Goal: Transaction & Acquisition: Purchase product/service

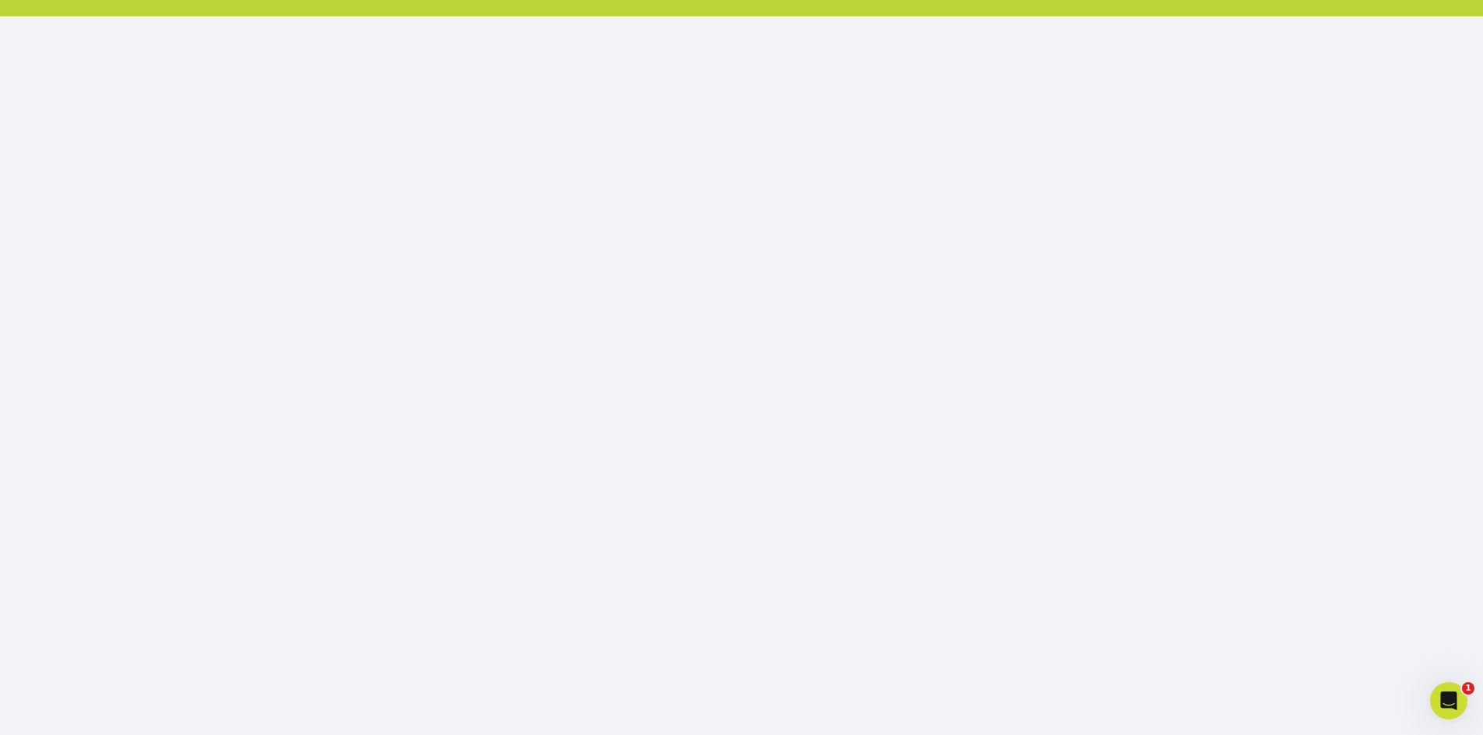
scroll to position [171, 0]
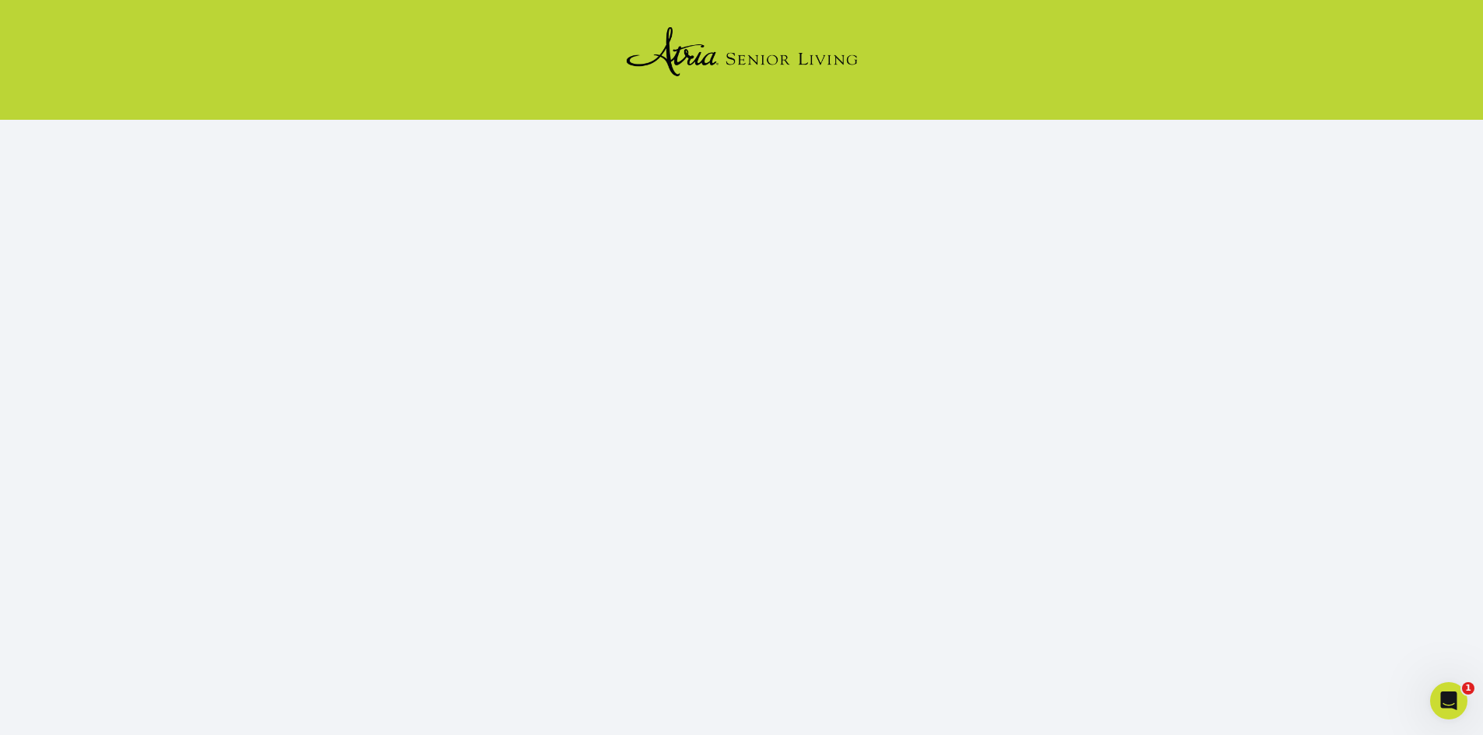
scroll to position [142, 0]
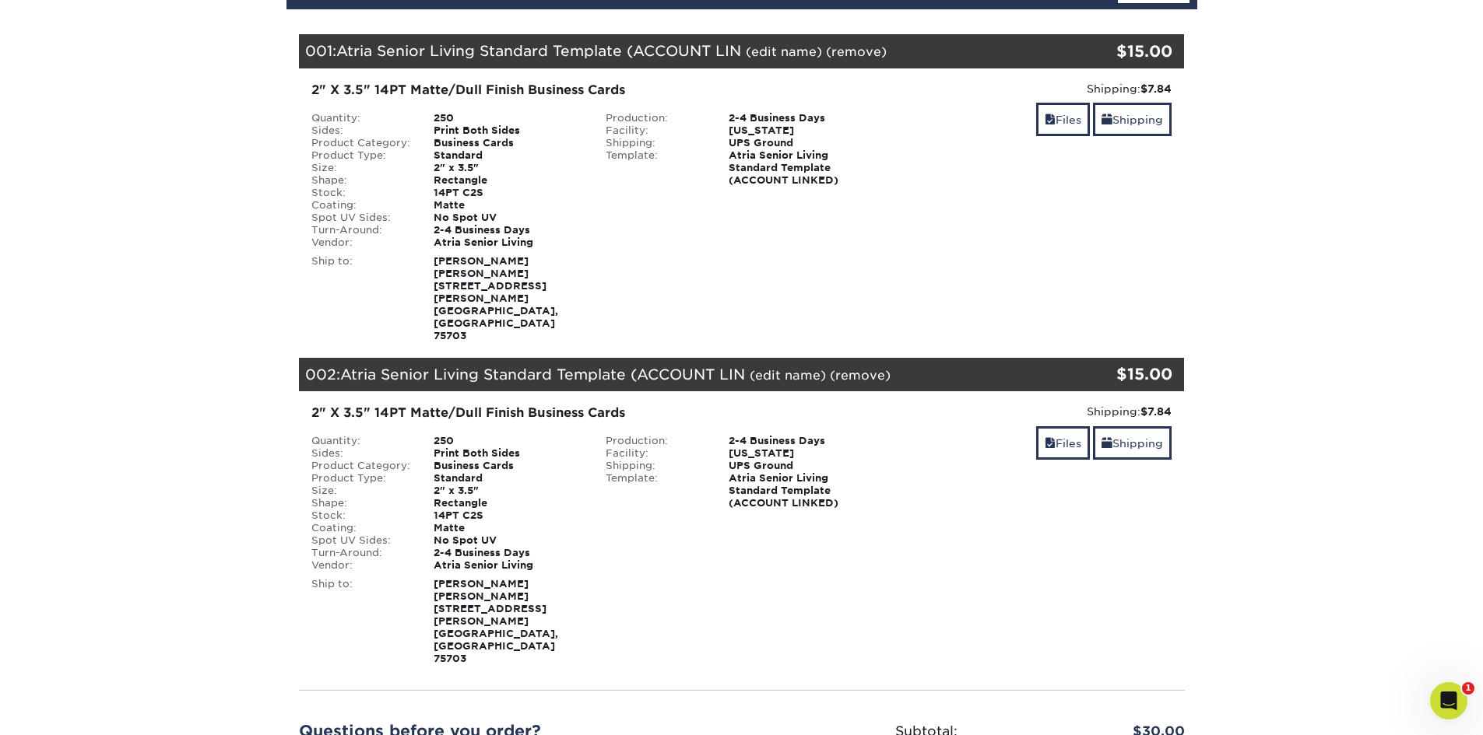
scroll to position [304, 0]
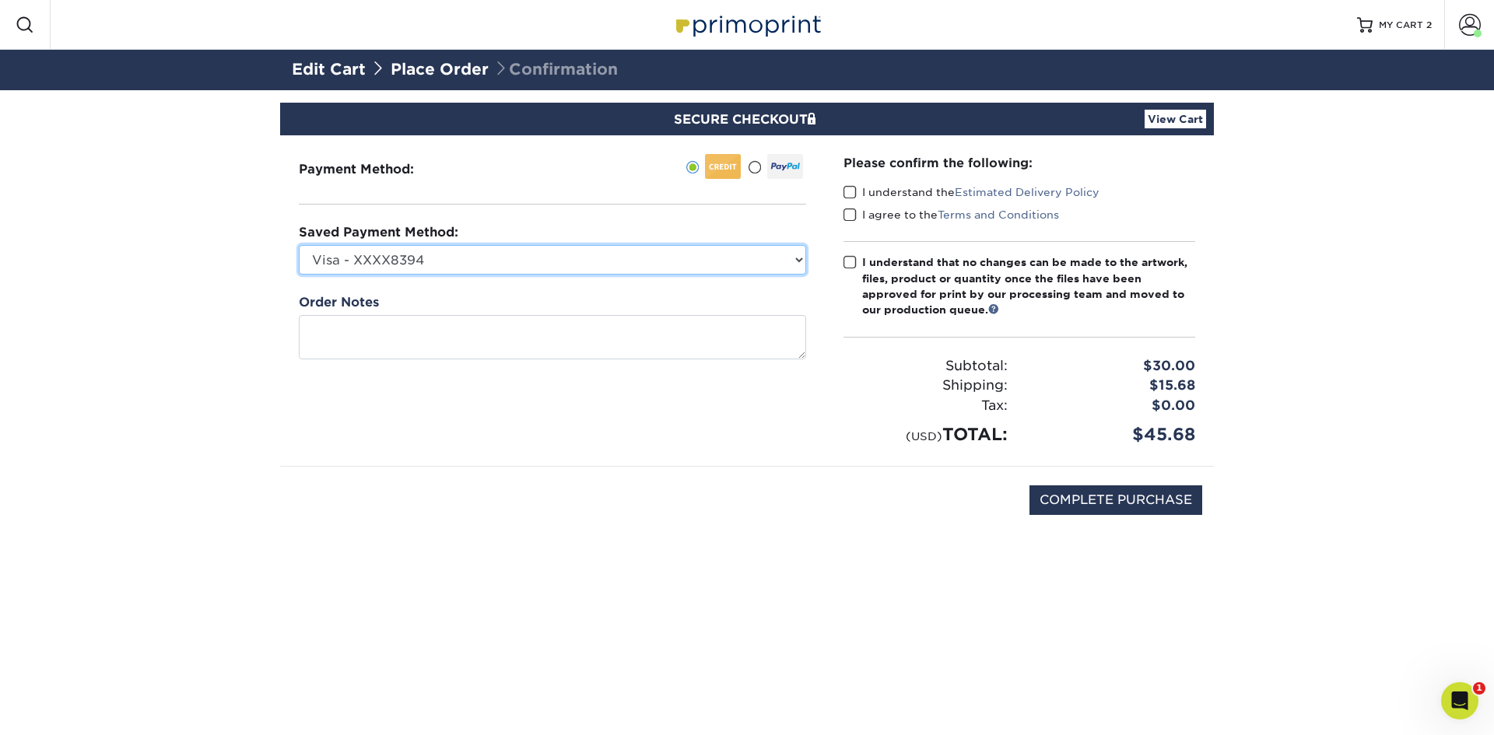
click at [794, 257] on select "Visa - XXXX8394 Visa - XXXX9775 Visa - XXXX7580 Visa - XXXX4260 Visa - XXXX2416…" at bounding box center [552, 260] width 507 height 30
select select "75497"
click at [299, 245] on select "Visa - XXXX8394 Visa - XXXX9775 Visa - XXXX7580 Visa - XXXX4260 Visa - XXXX2416…" at bounding box center [552, 260] width 507 height 30
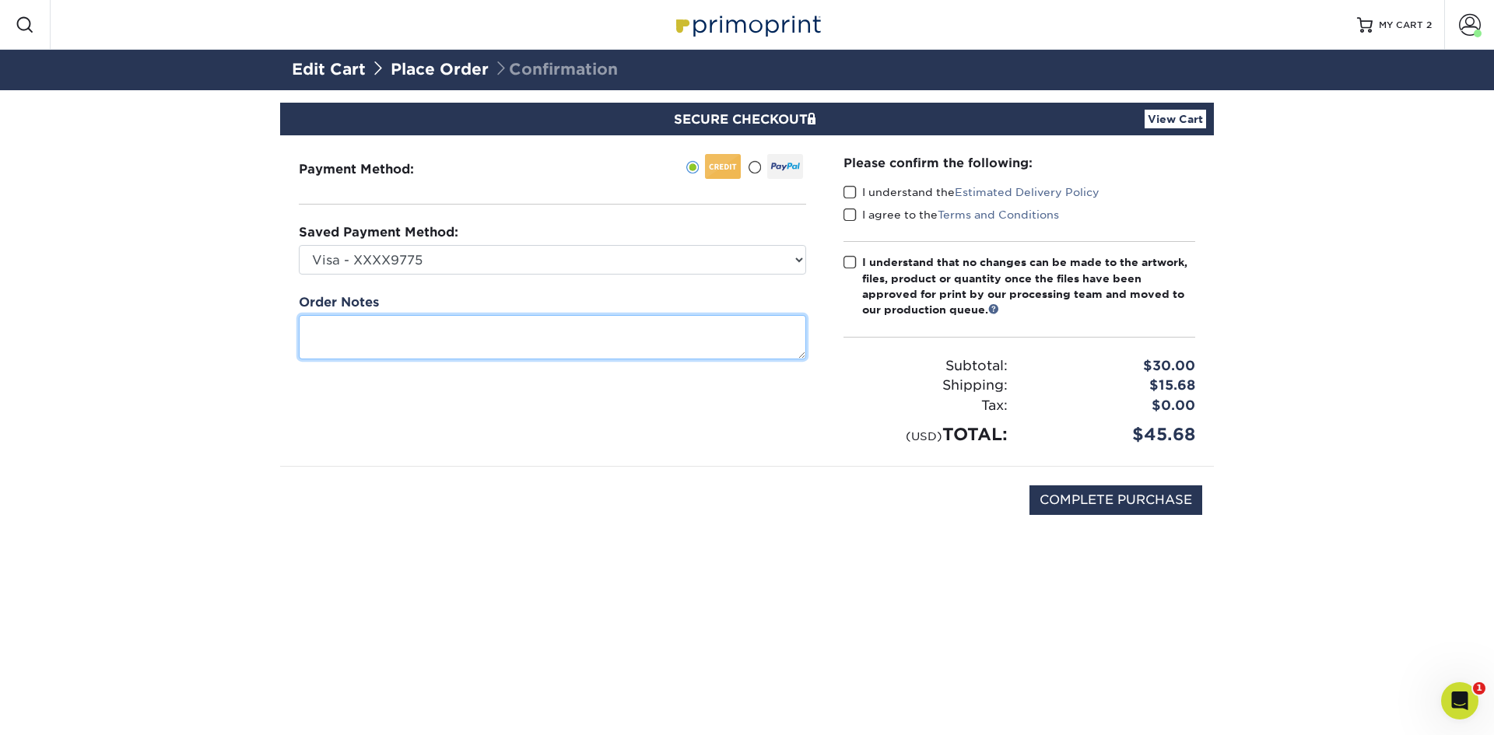
click at [587, 346] on textarea at bounding box center [552, 337] width 507 height 44
type textarea "business cards"
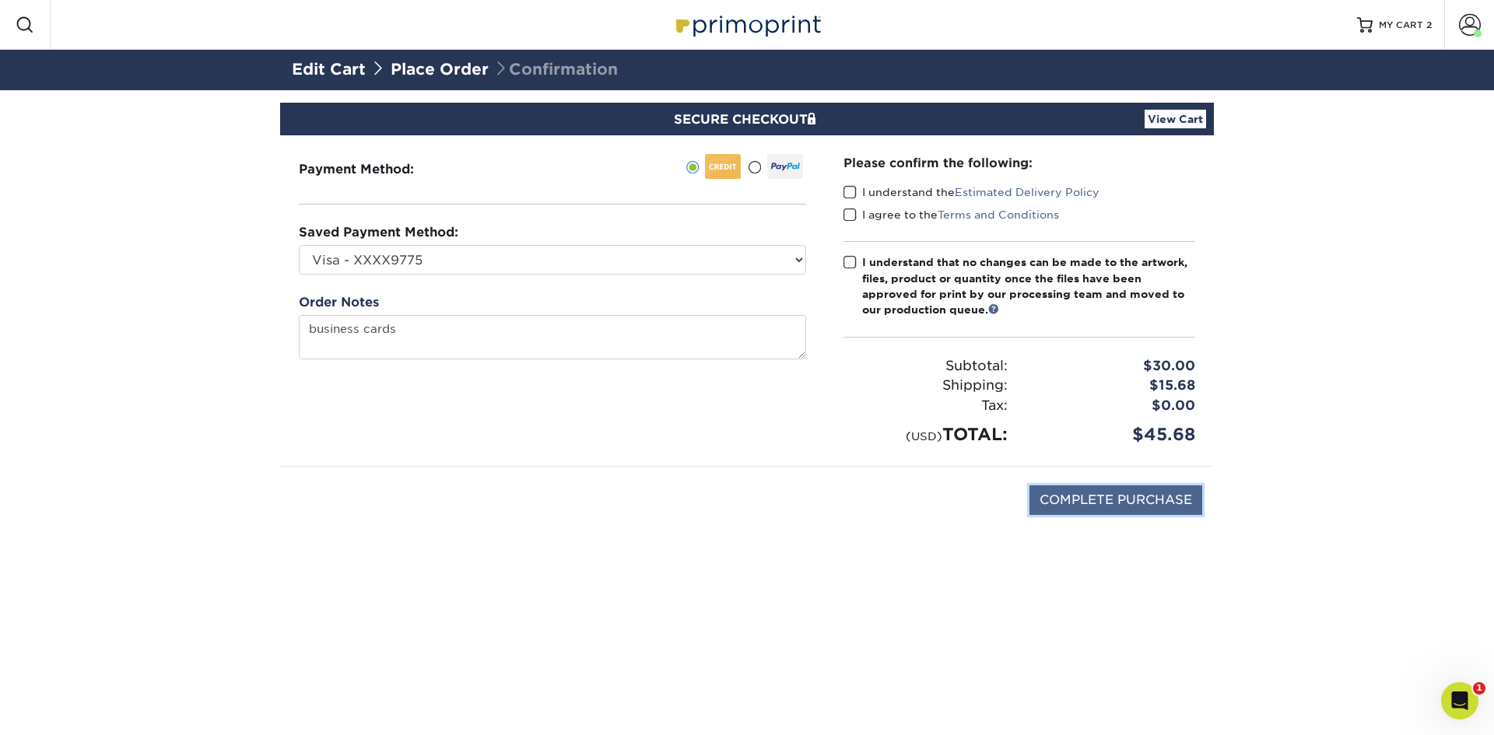
click at [1108, 502] on input "COMPLETE PURCHASE" at bounding box center [1116, 501] width 173 height 30
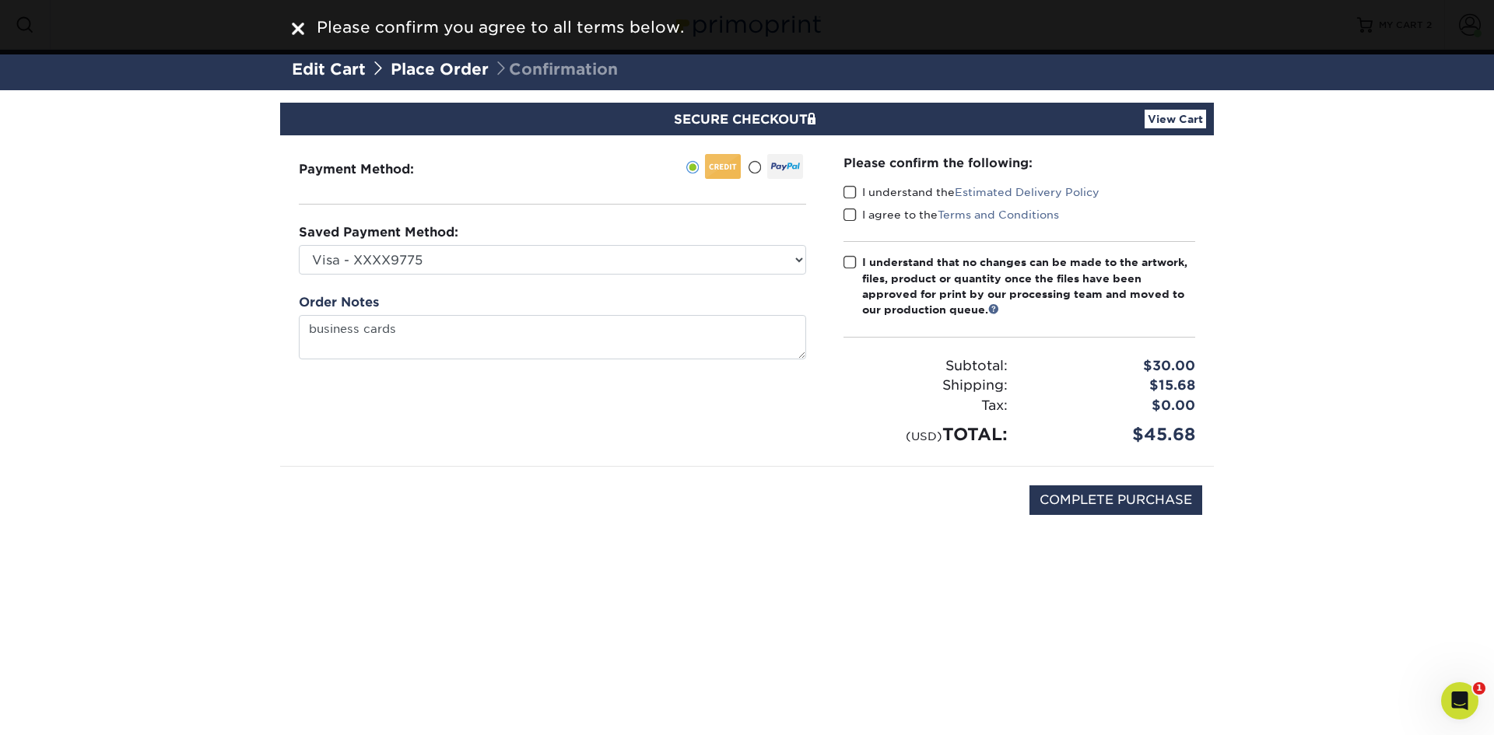
click at [853, 191] on span at bounding box center [850, 192] width 13 height 15
click at [0, 0] on input "I understand the Estimated Delivery Policy" at bounding box center [0, 0] width 0 height 0
click at [847, 212] on span at bounding box center [850, 215] width 13 height 15
click at [0, 0] on input "I agree to the Terms and Conditions" at bounding box center [0, 0] width 0 height 0
click at [846, 253] on div "Please confirm the following: I understand the Estimated Delivery Policy I agre…" at bounding box center [1020, 300] width 352 height 293
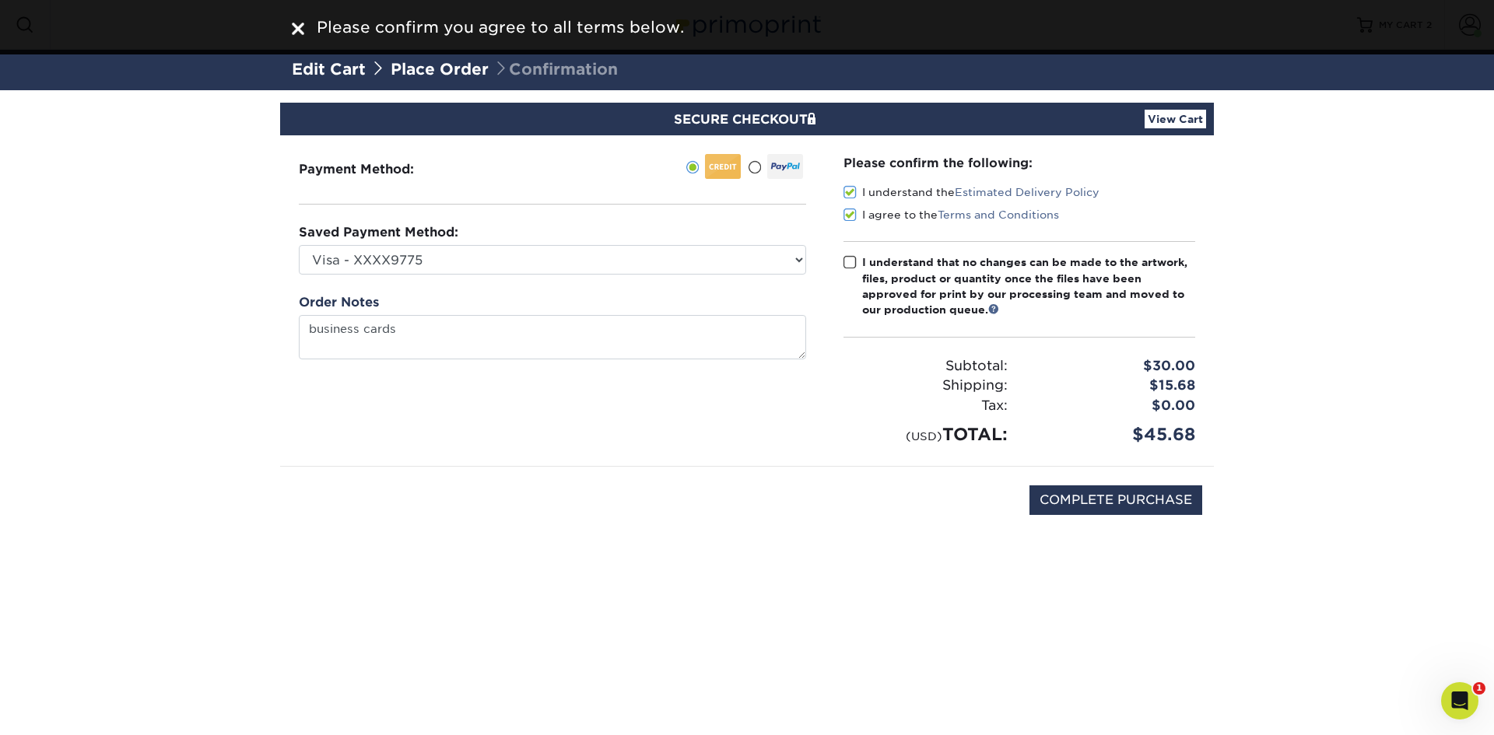
click at [851, 259] on span at bounding box center [850, 262] width 13 height 15
click at [0, 0] on input "I understand that no changes can be made to the artwork, files, product or quan…" at bounding box center [0, 0] width 0 height 0
click at [1119, 493] on input "COMPLETE PURCHASE" at bounding box center [1116, 501] width 173 height 30
type input "PROCESSING, PLEASE WAIT..."
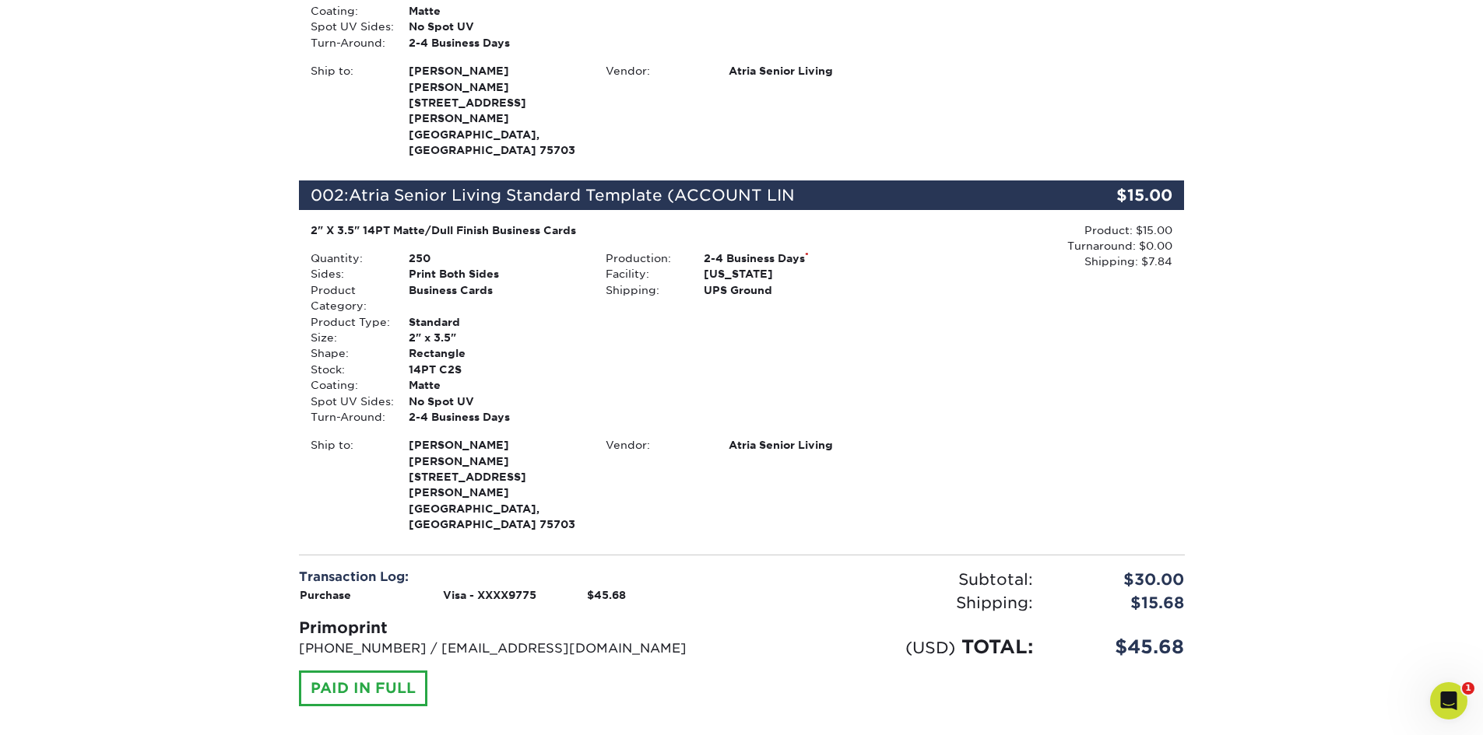
scroll to position [529, 0]
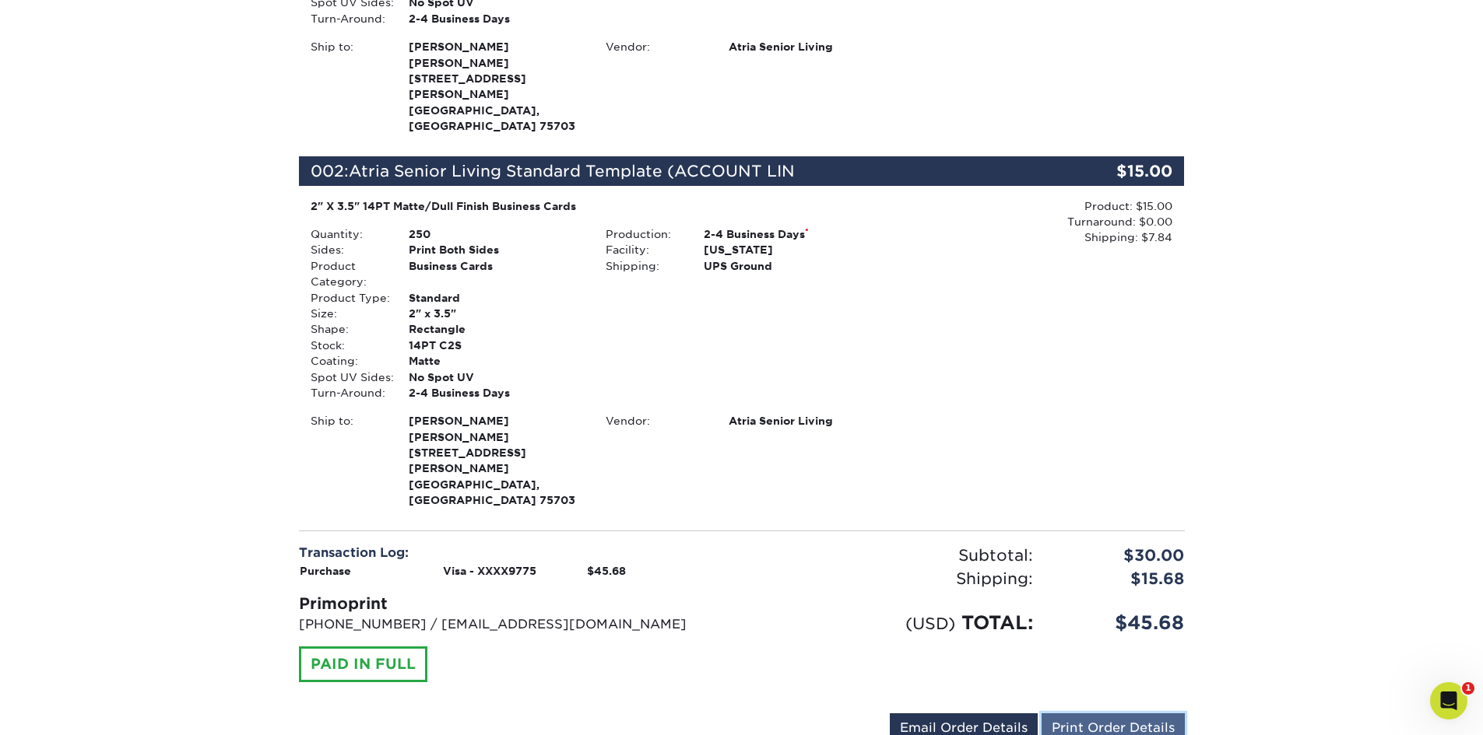
click at [1088, 714] on link "Print Order Details" at bounding box center [1112, 729] width 143 height 30
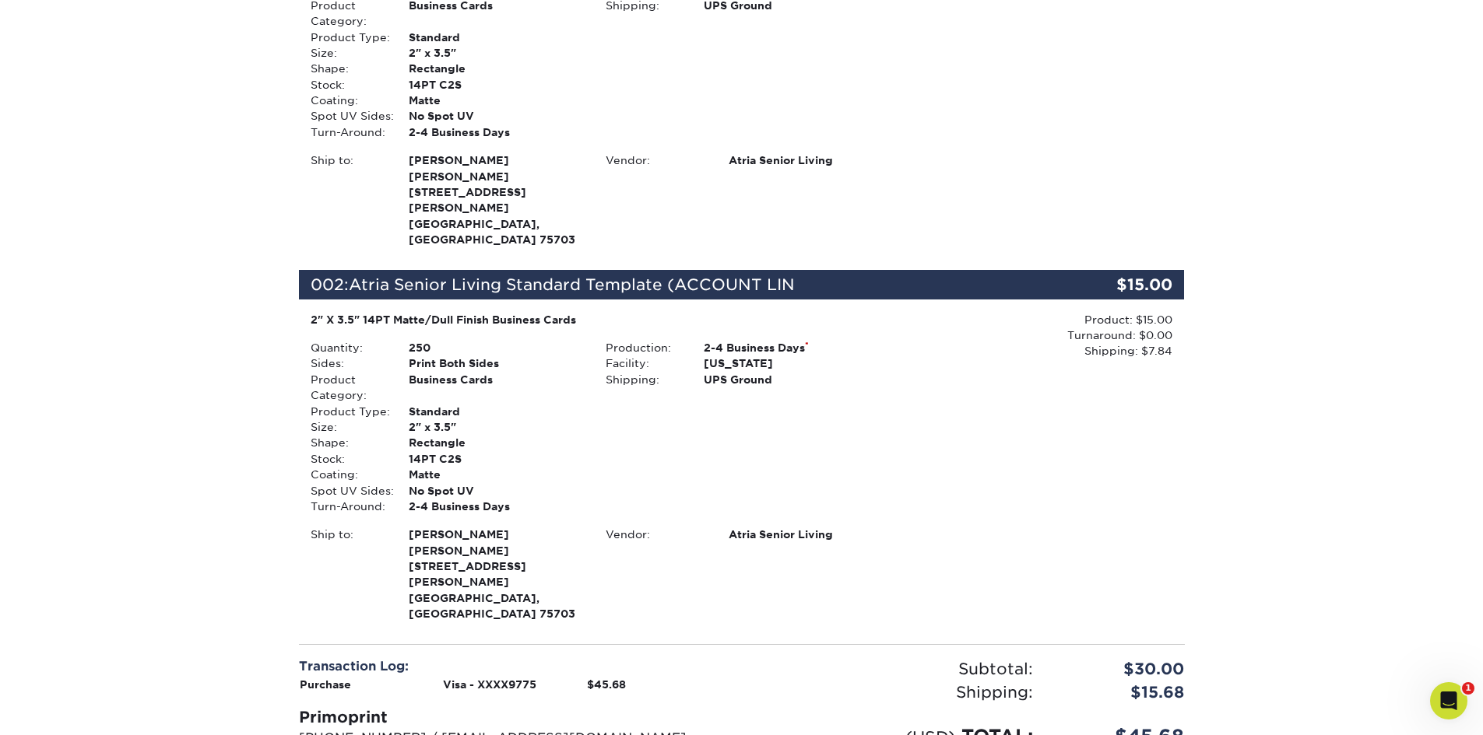
scroll to position [0, 0]
